Goal: Information Seeking & Learning: Learn about a topic

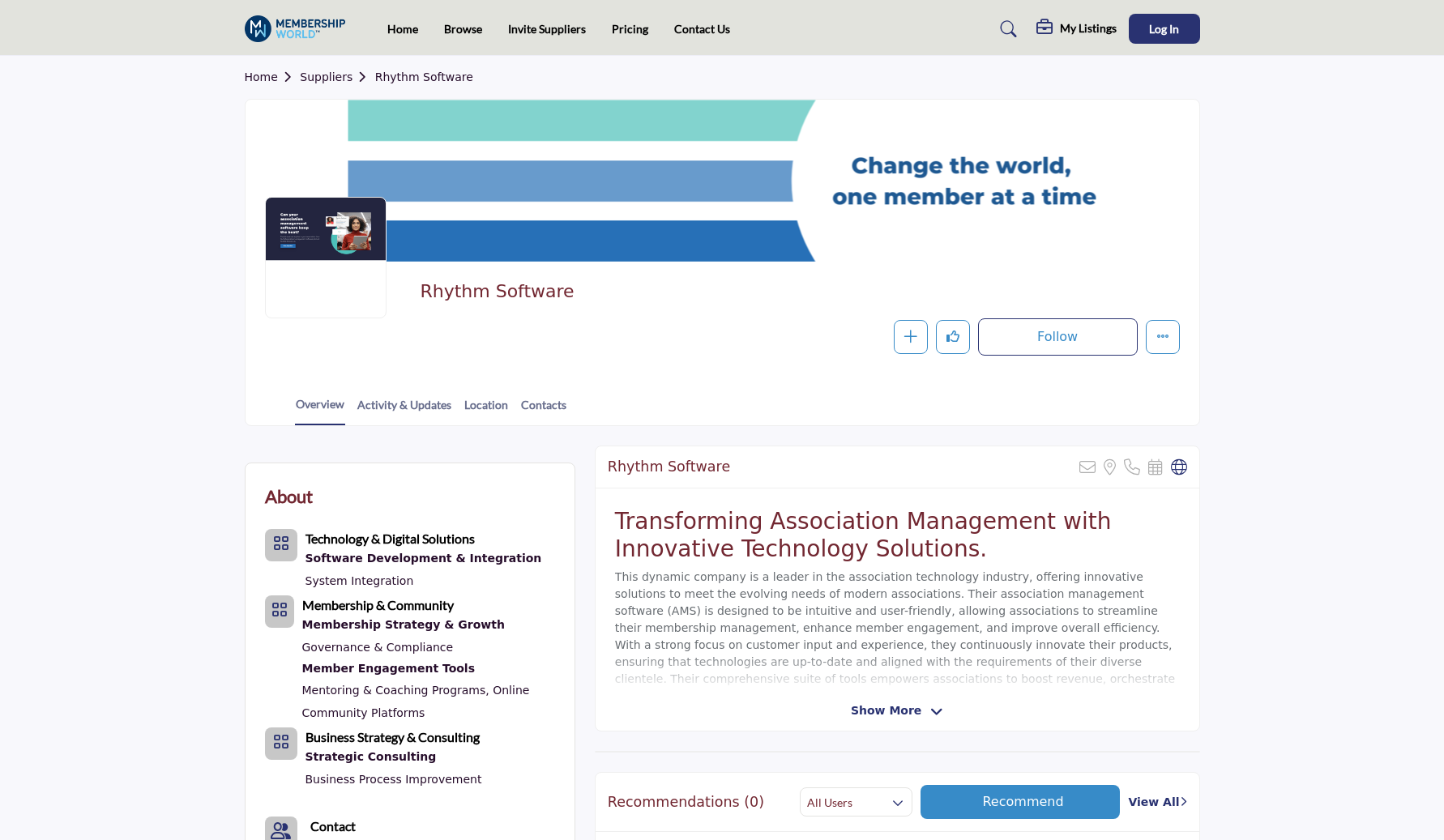
click at [314, 23] on img at bounding box center [299, 29] width 110 height 27
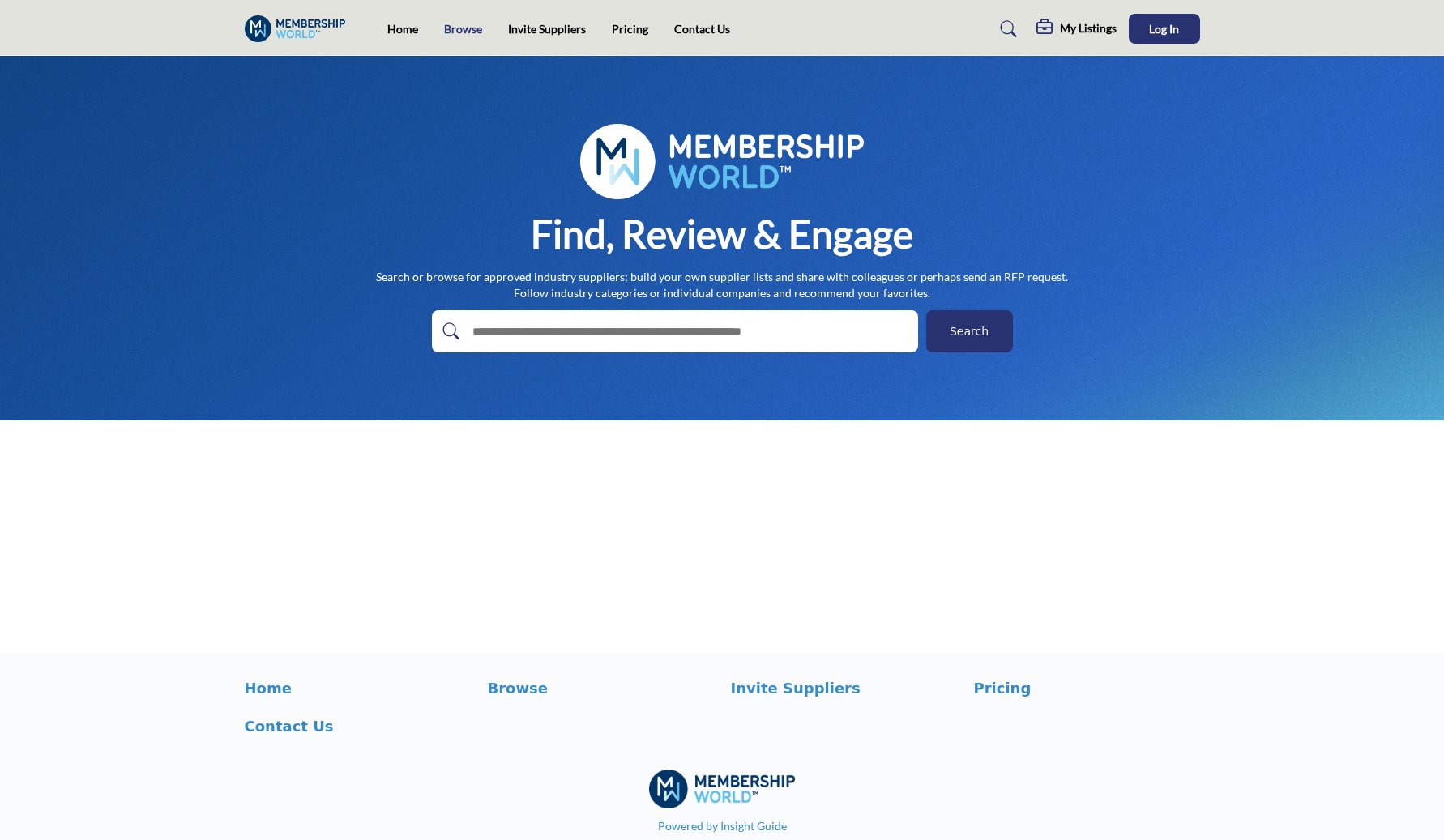
click at [460, 23] on link "Browse" at bounding box center [463, 29] width 38 height 13
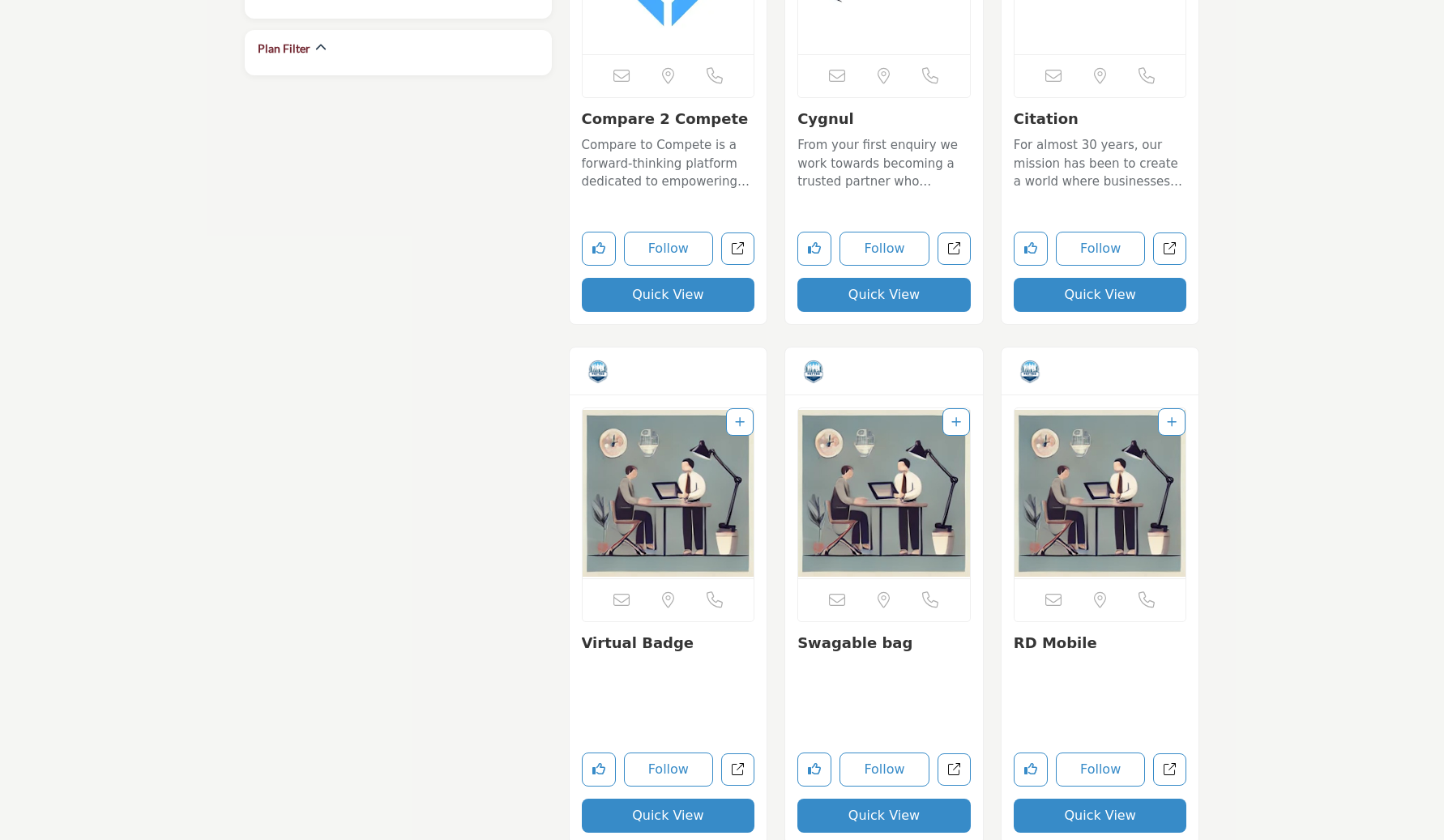
scroll to position [1627, 0]
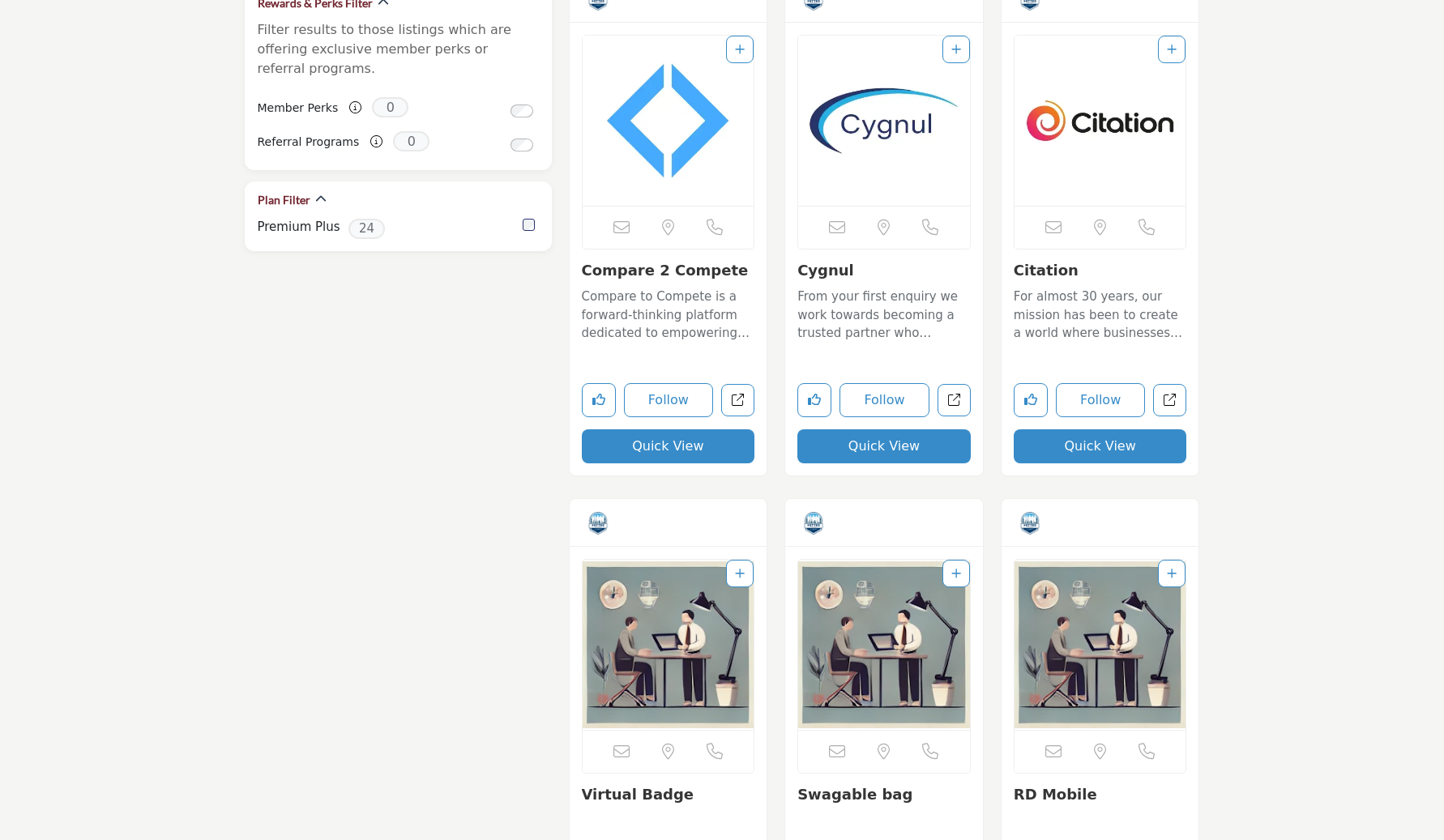
scroll to position [1759, 0]
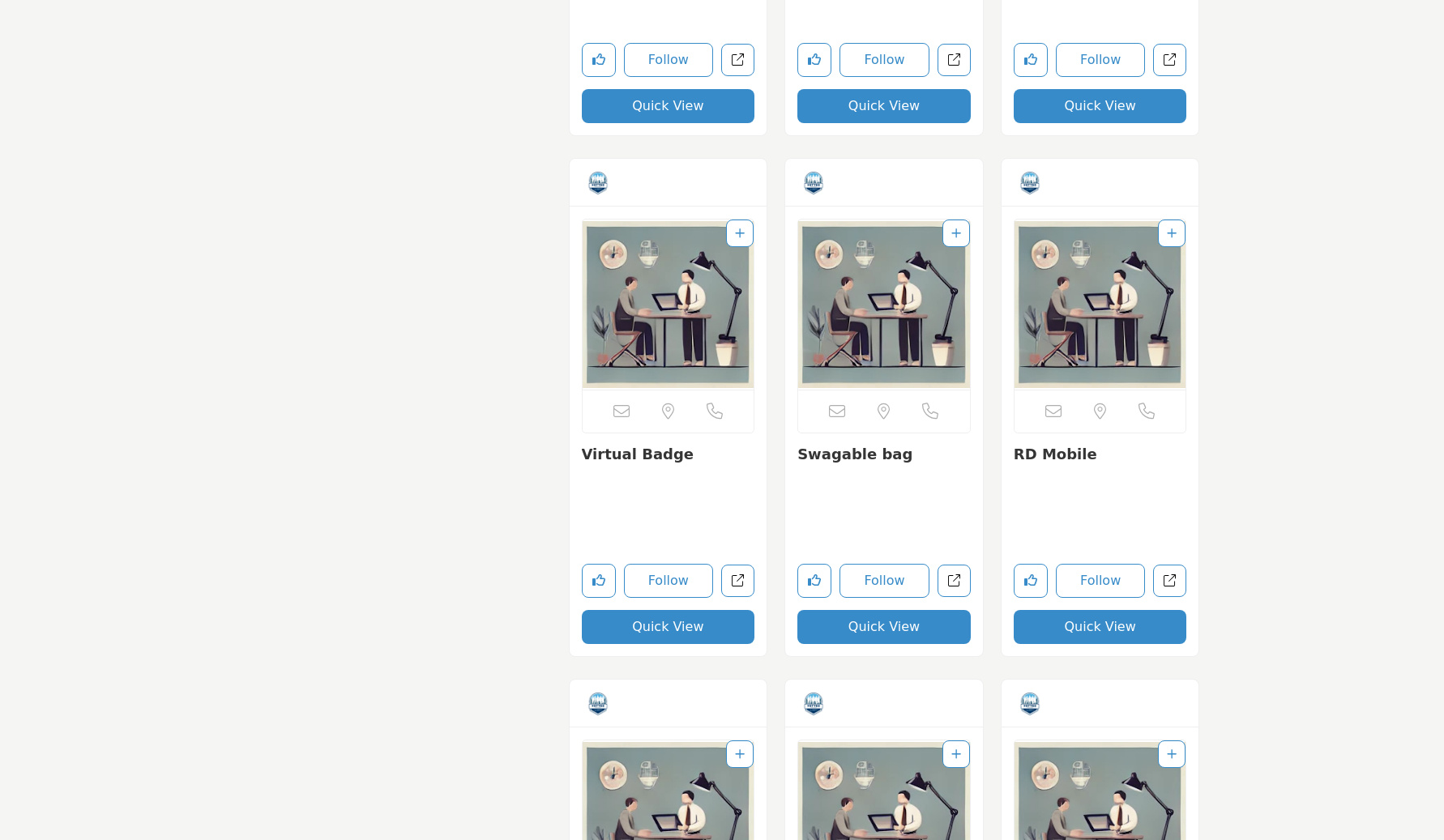
scroll to position [1918, 0]
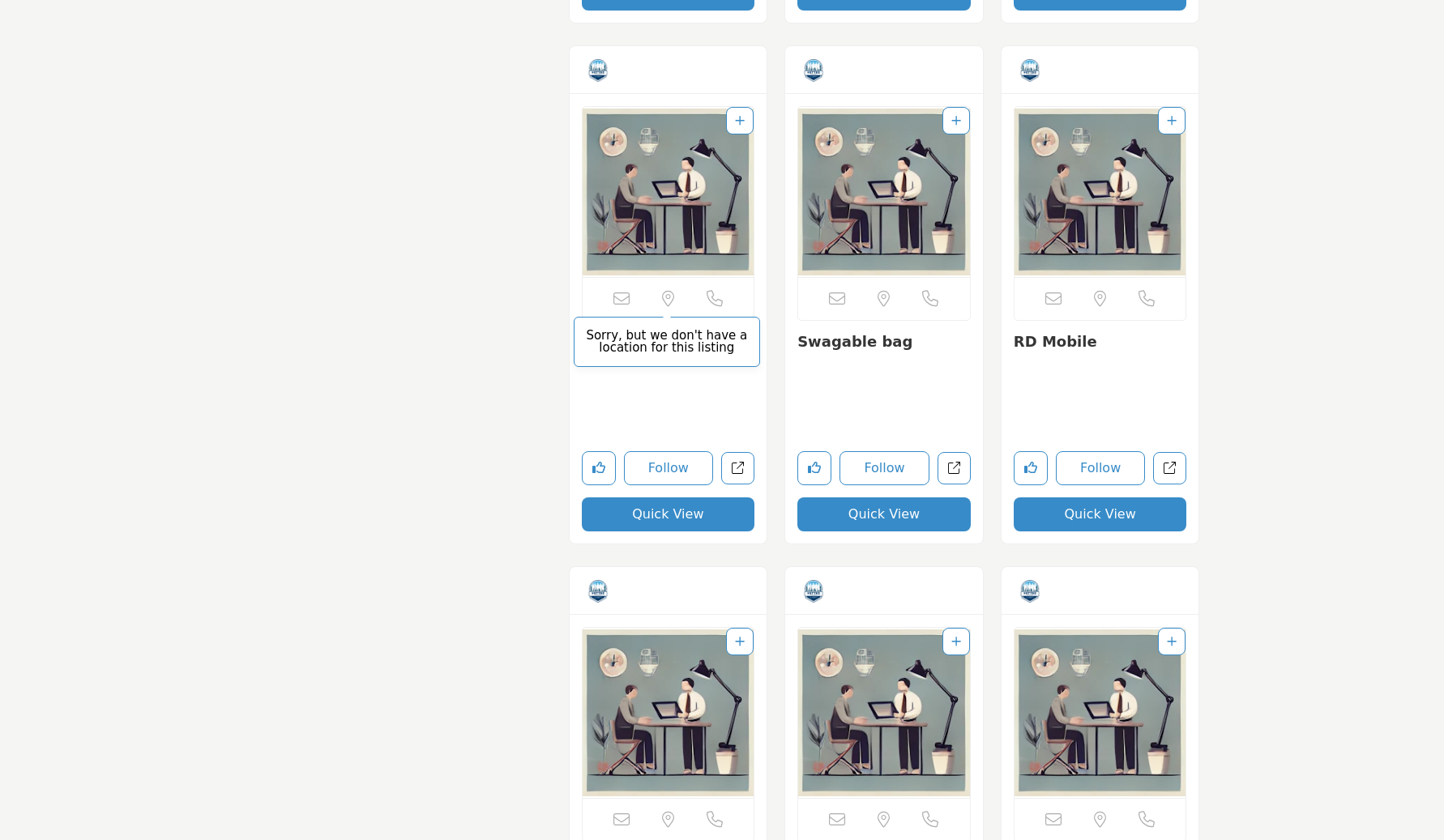
click at [652, 348] on p "Sorry, but we don't have a location for this listing" at bounding box center [666, 341] width 168 height 24
click at [610, 342] on link "Virtual Badge" at bounding box center [637, 341] width 112 height 17
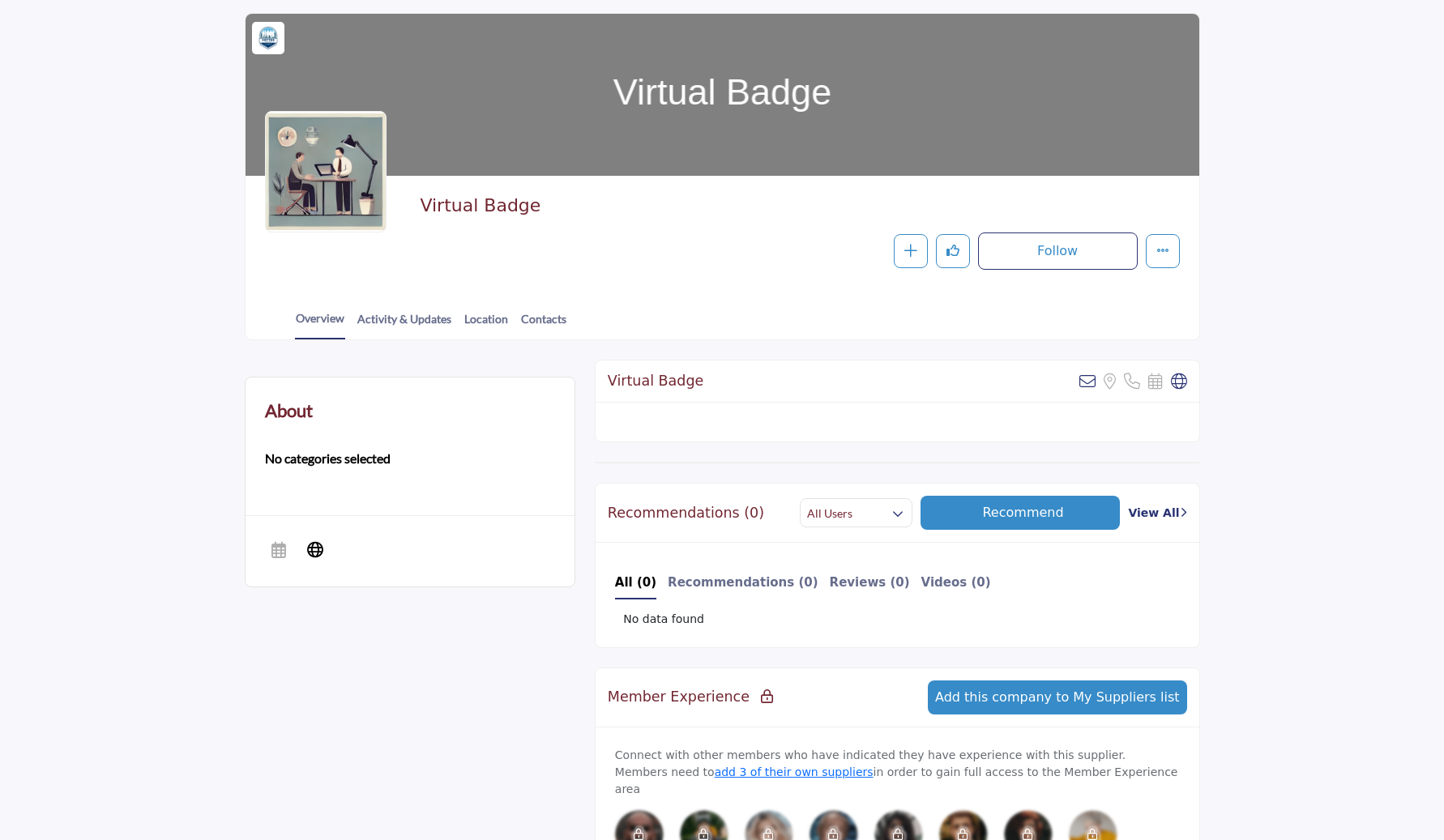
scroll to position [102, 0]
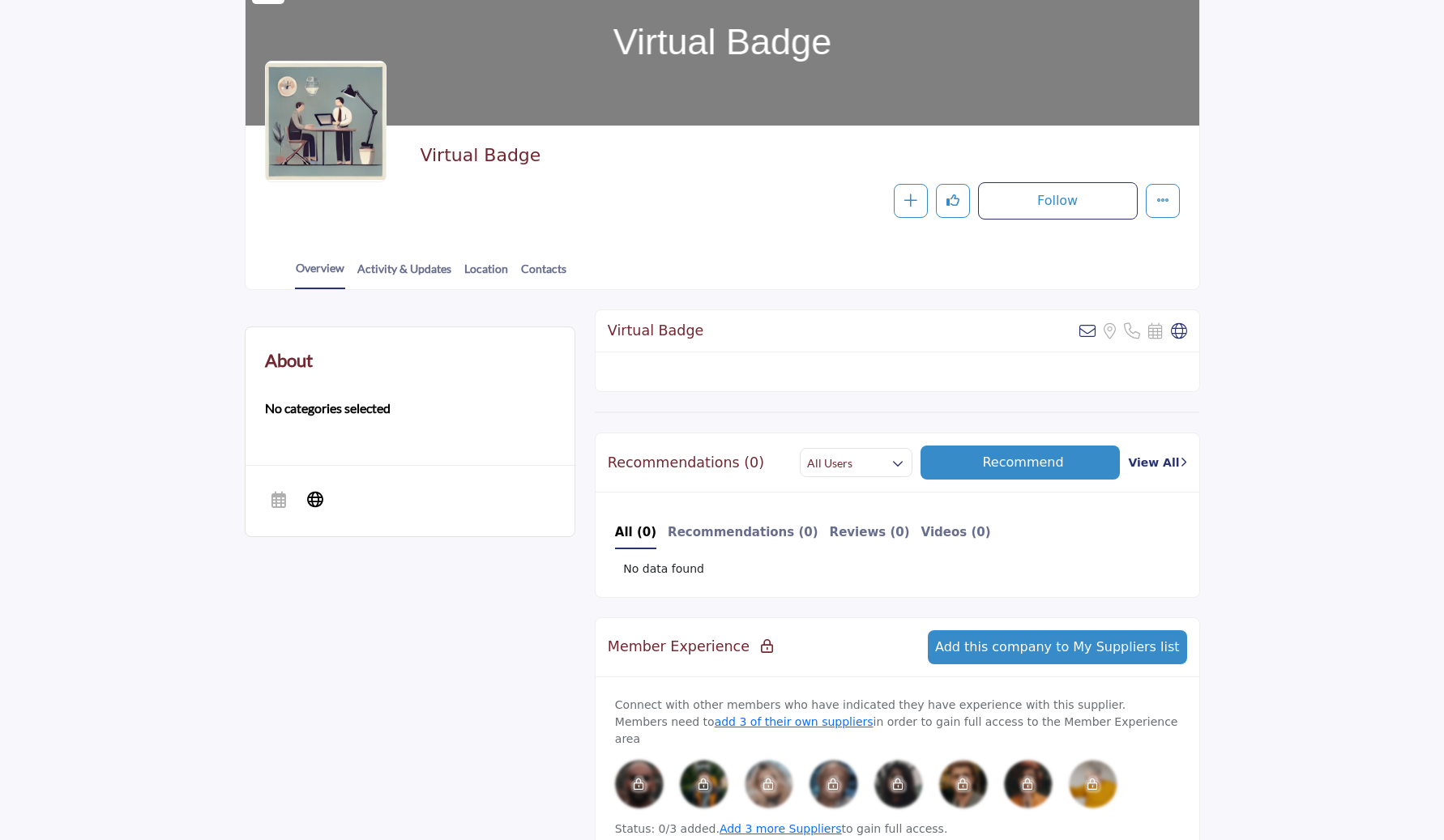
scroll to position [137, 0]
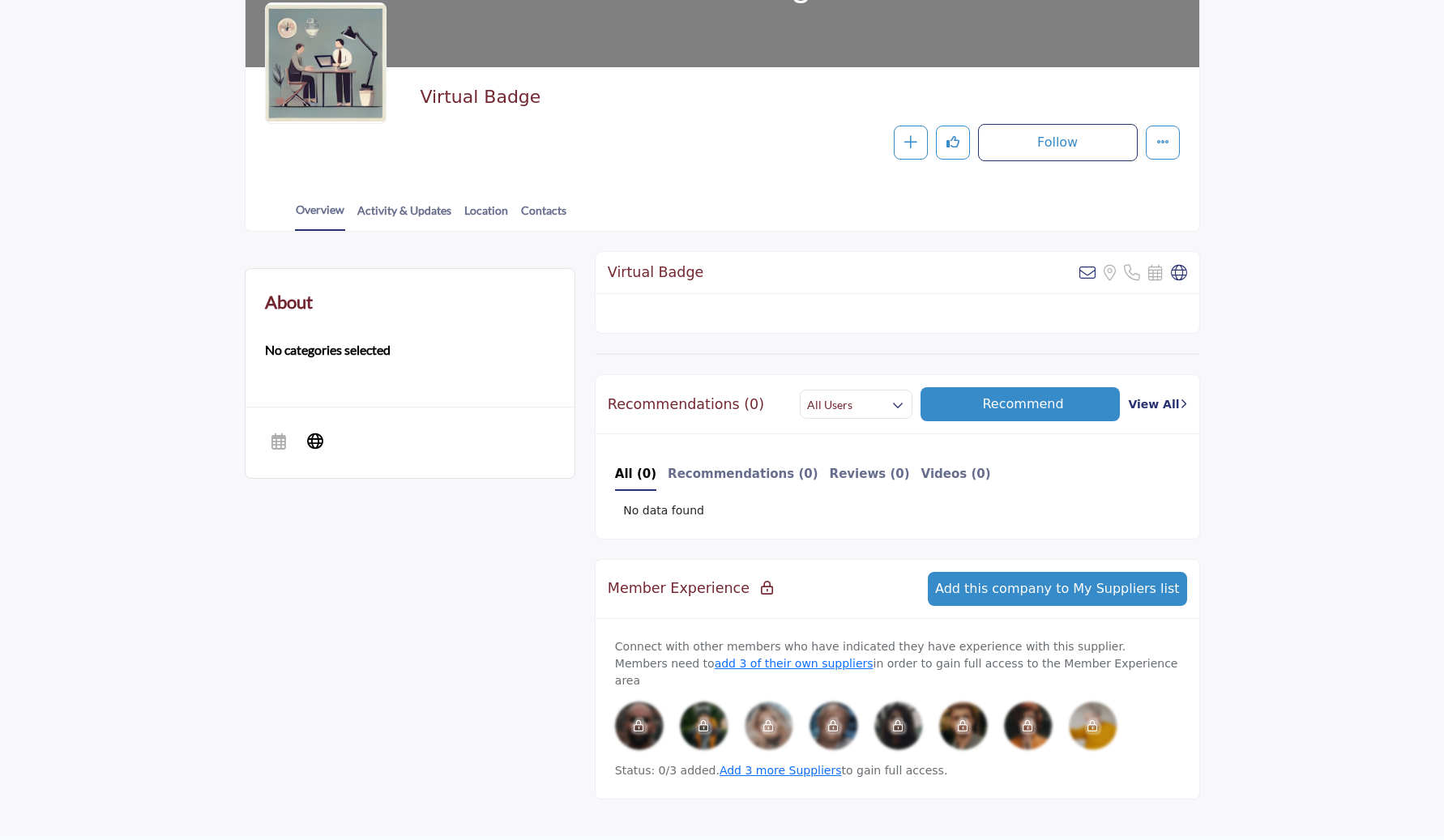
scroll to position [162, 0]
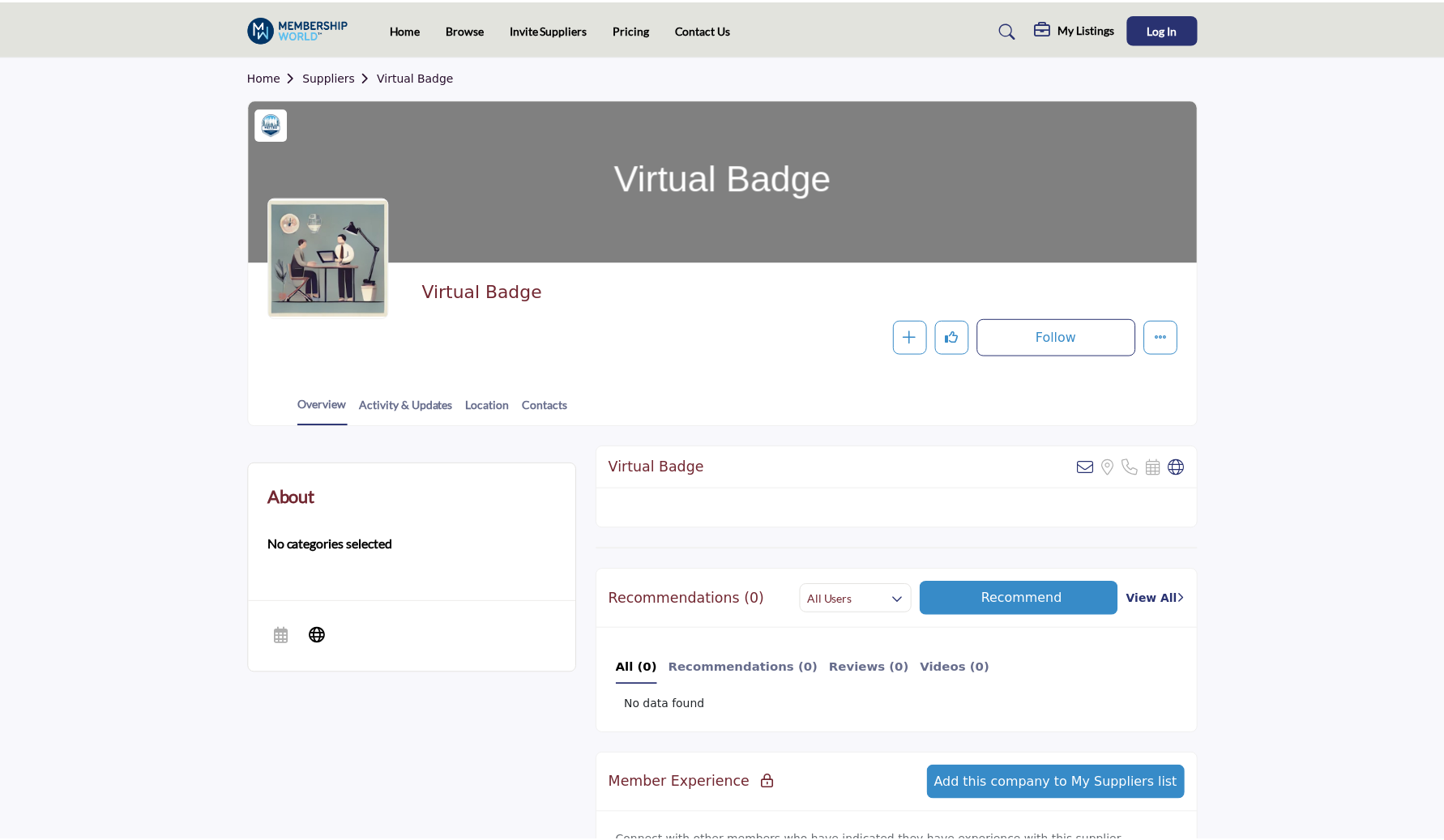
scroll to position [162, 0]
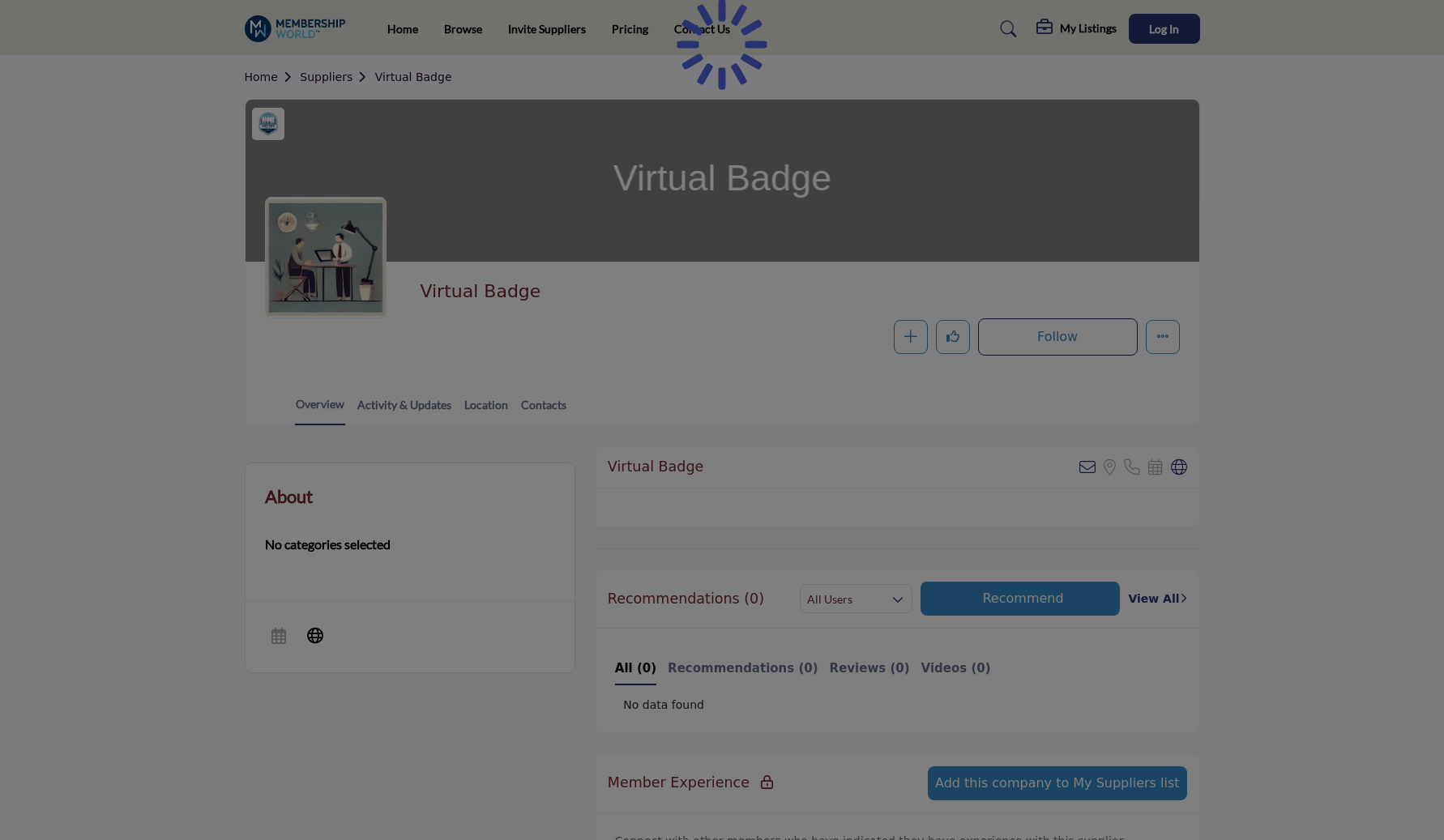
scroll to position [162, 0]
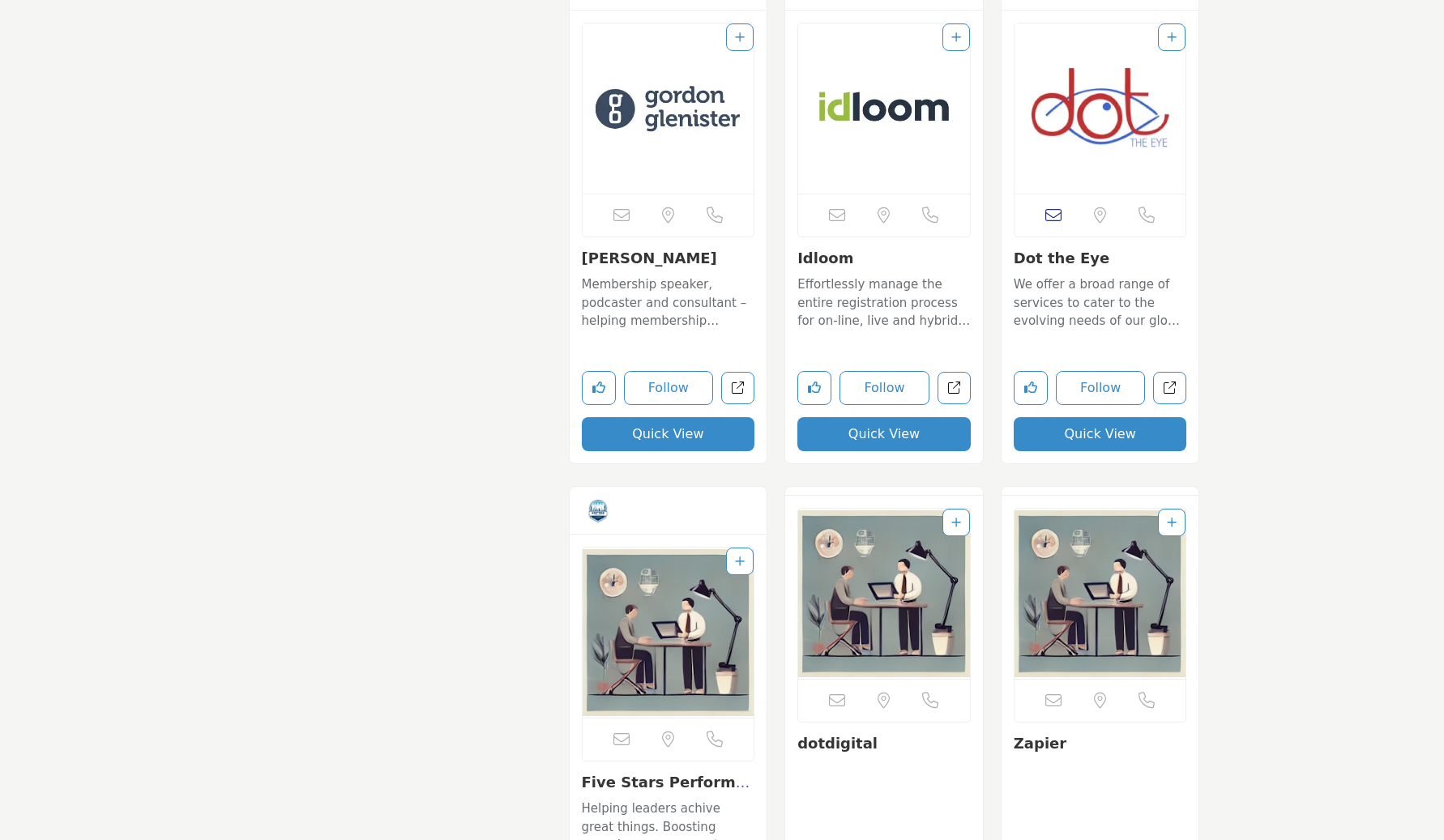
scroll to position [4163, 0]
